Goal: Task Accomplishment & Management: Use online tool/utility

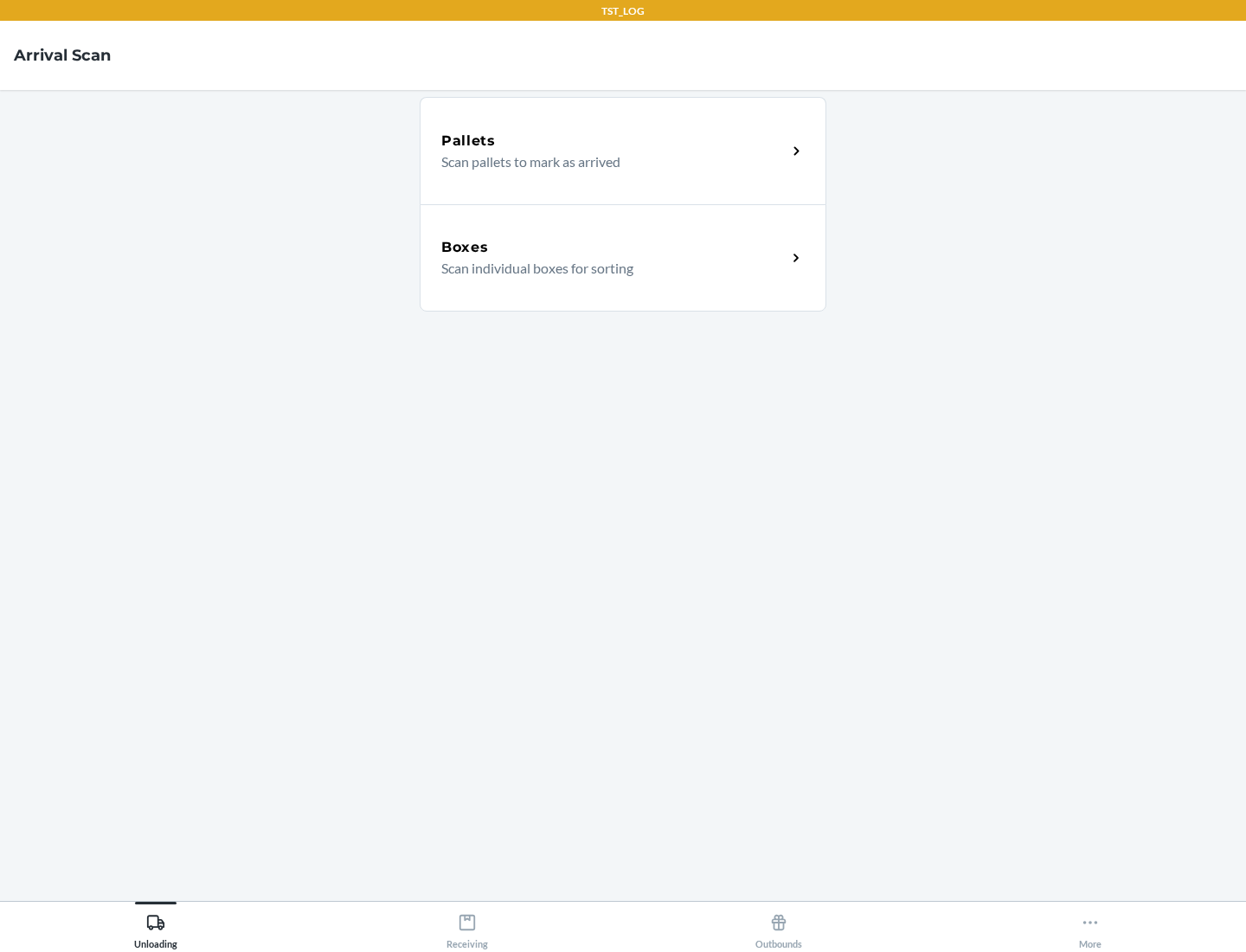
click at [613, 247] on div "Boxes" at bounding box center [613, 247] width 345 height 21
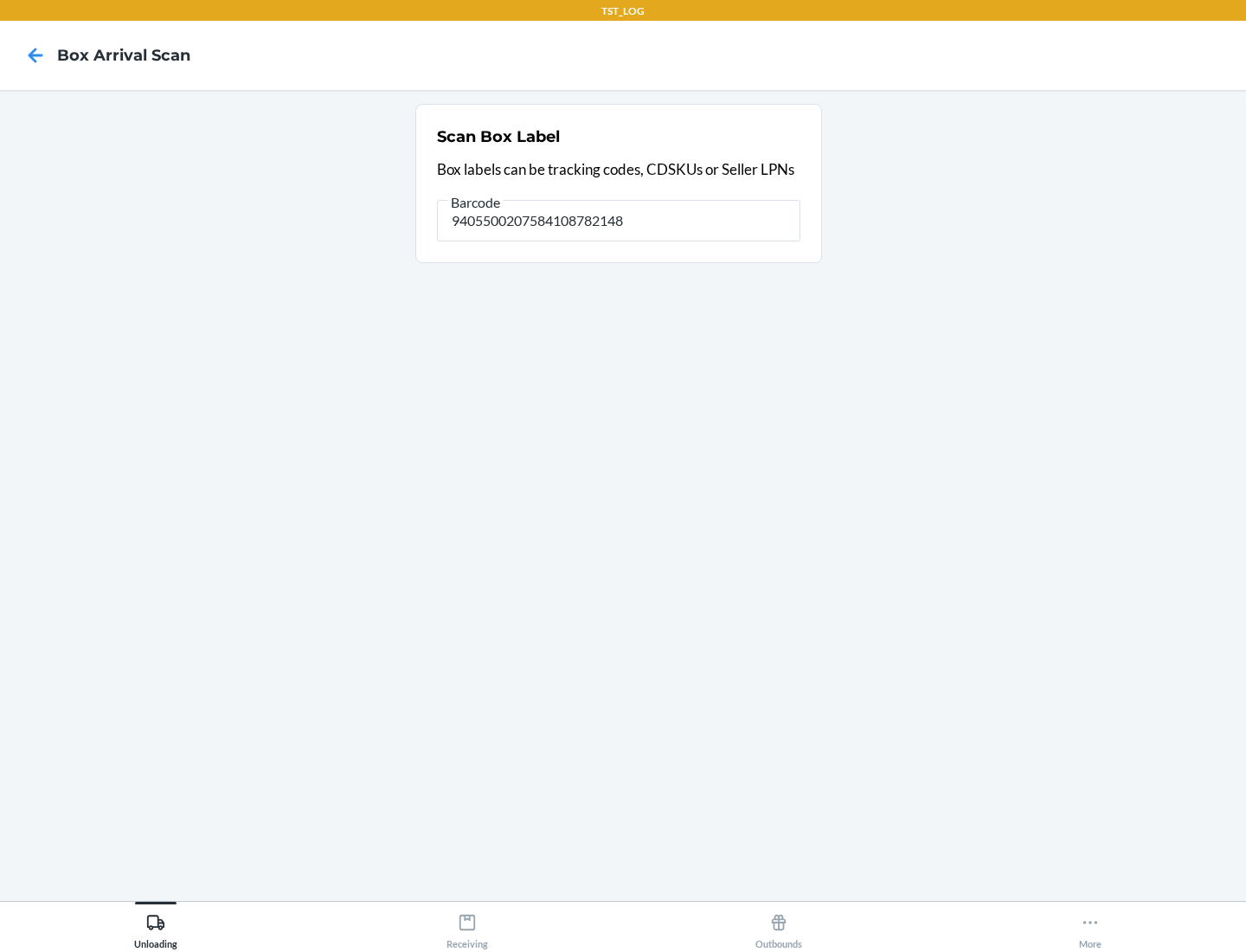
type input "9405500207584108782148"
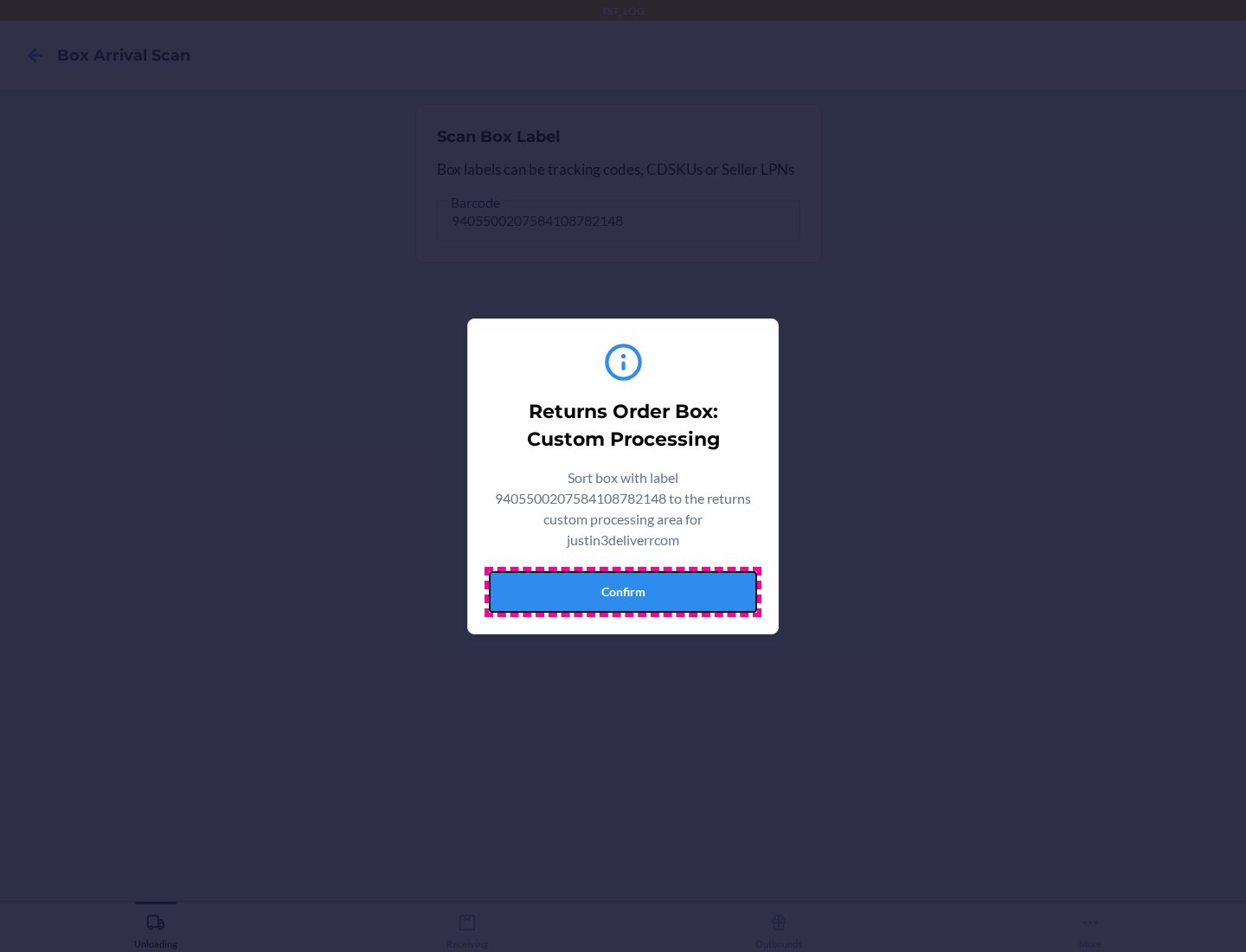
click at [623, 592] on button "Confirm" at bounding box center [623, 593] width 268 height 42
